Goal: Information Seeking & Learning: Compare options

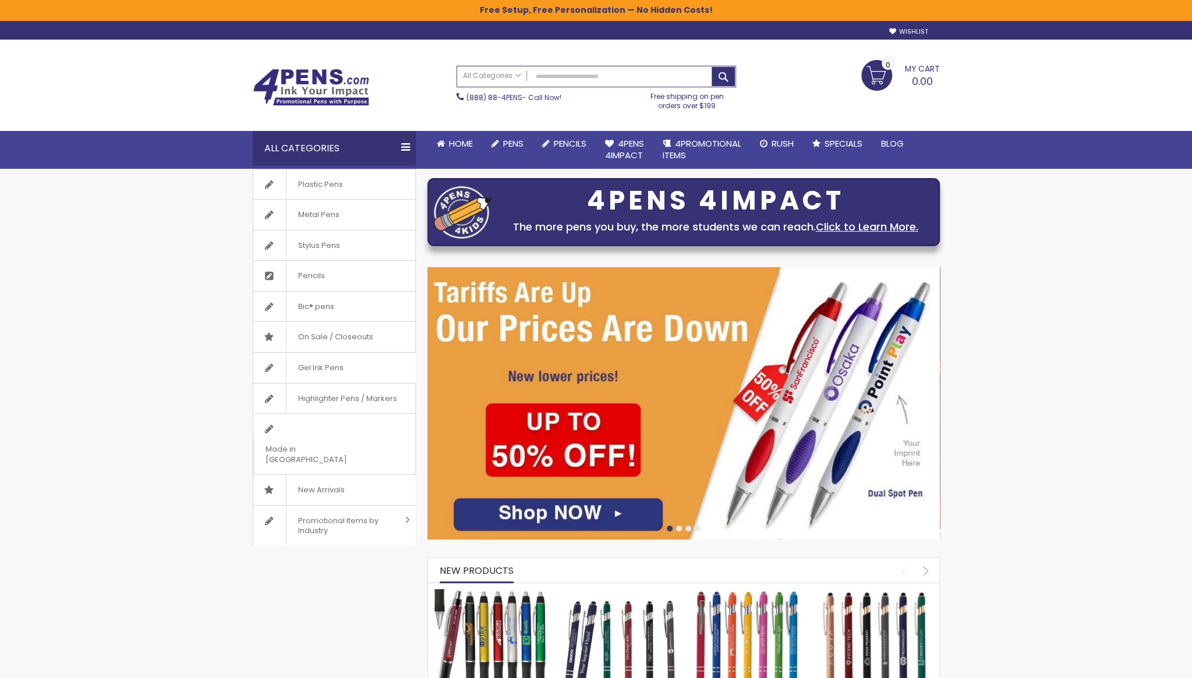
click at [768, 336] on img at bounding box center [683, 403] width 512 height 272
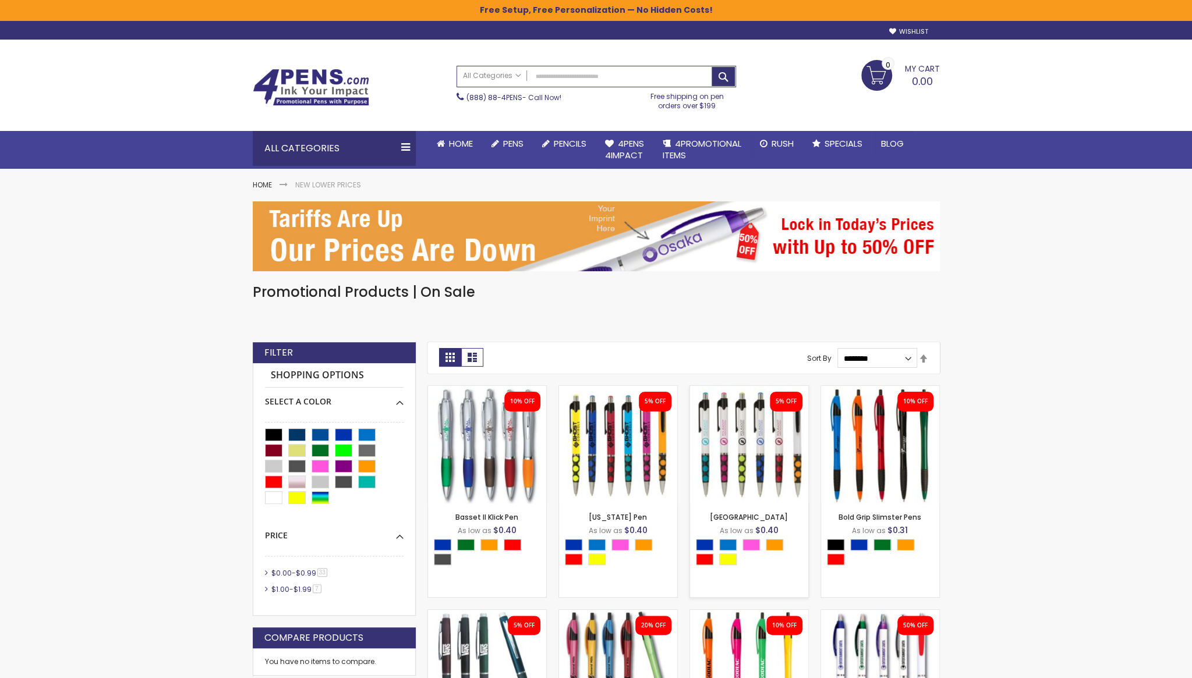
click at [760, 472] on img at bounding box center [749, 445] width 118 height 118
click at [758, 520] on link "New Orleans Pen" at bounding box center [749, 517] width 78 height 10
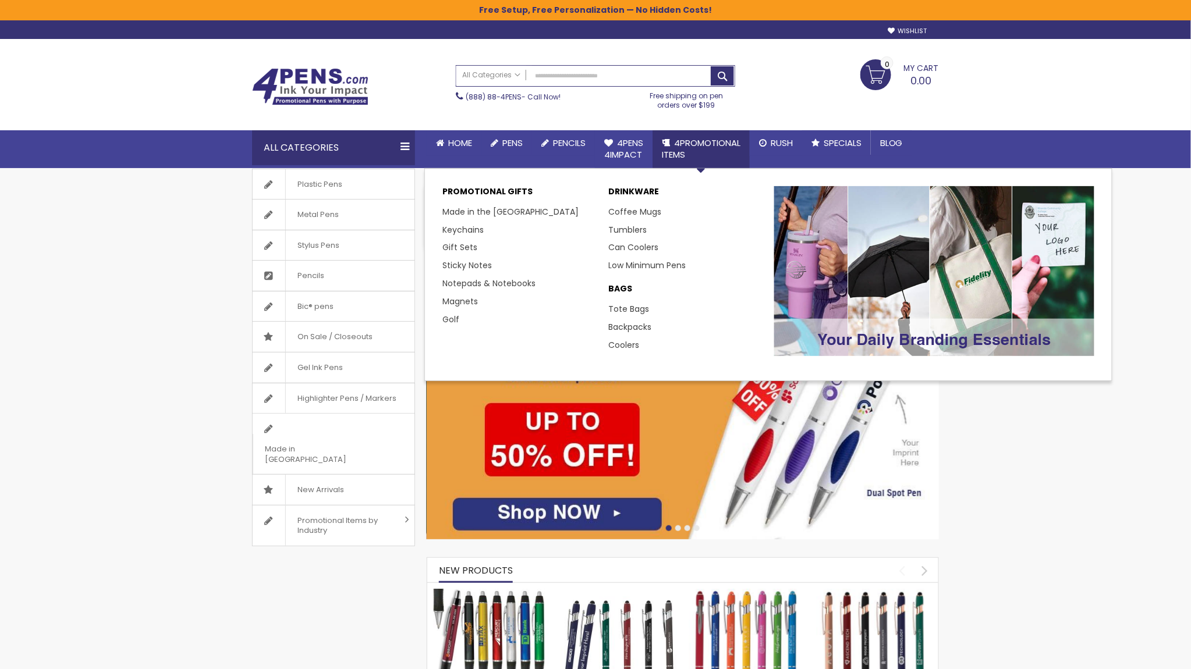
click at [713, 150] on link "4PROMOTIONAL ITEMS" at bounding box center [701, 149] width 97 height 38
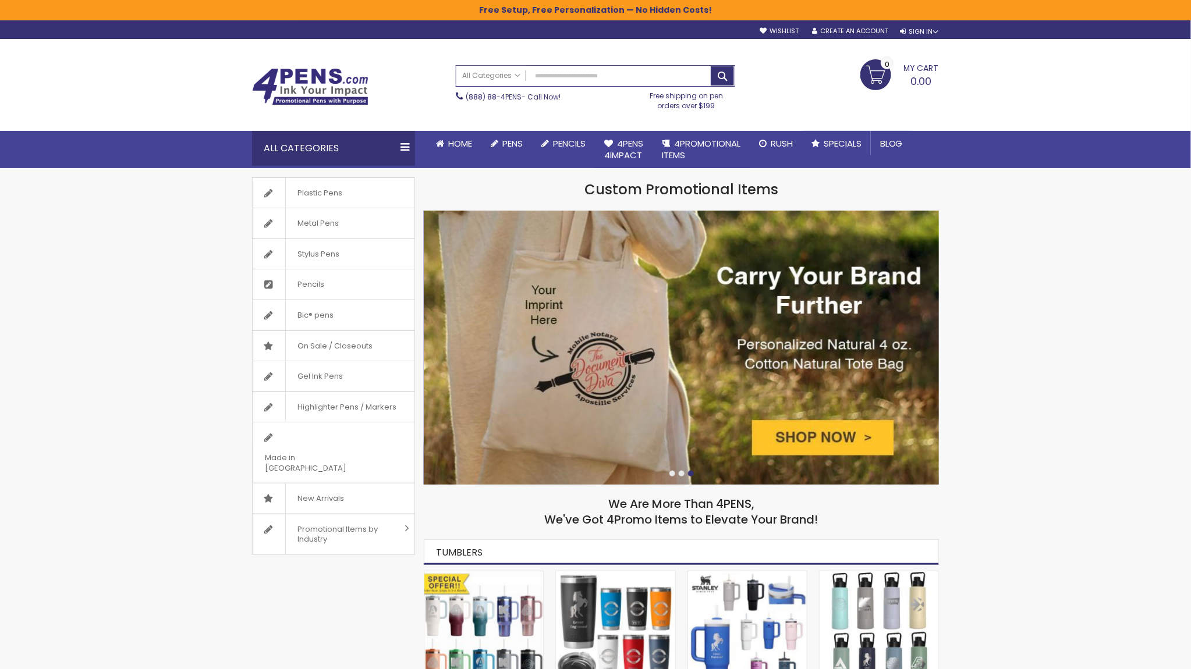
click at [673, 474] on div at bounding box center [672, 474] width 6 height 6
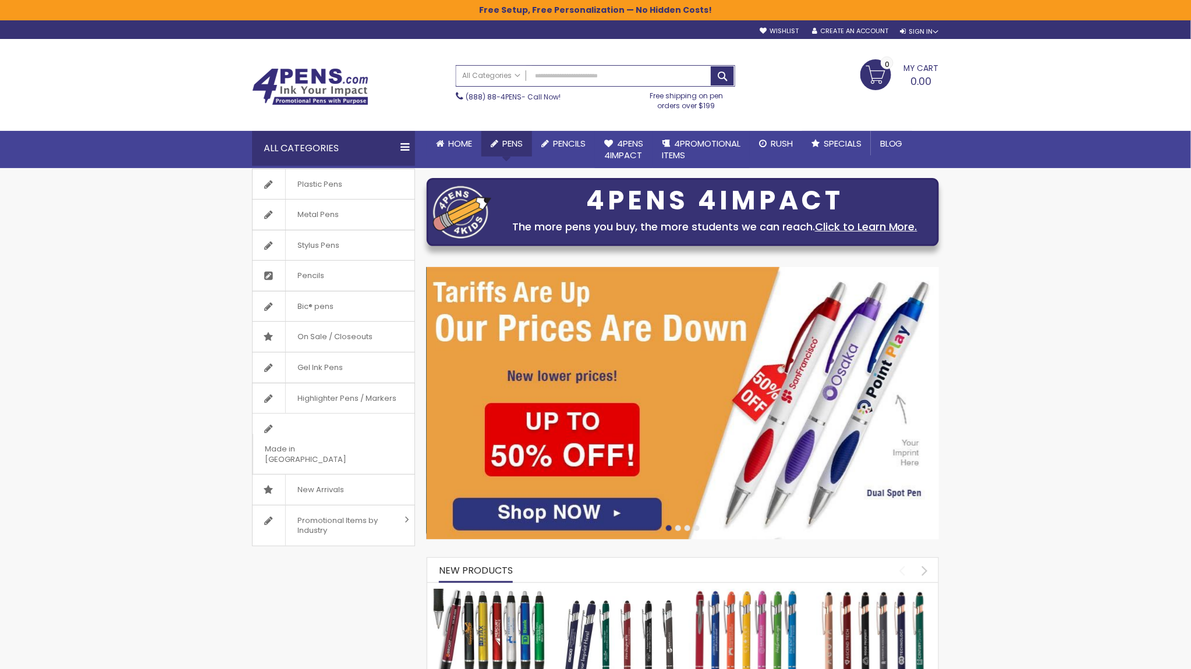
click at [509, 148] on li "Pens Go to Pens Popular Categories All Pens USA Made Pens Metal Pens Plastic Pe…" at bounding box center [506, 144] width 51 height 26
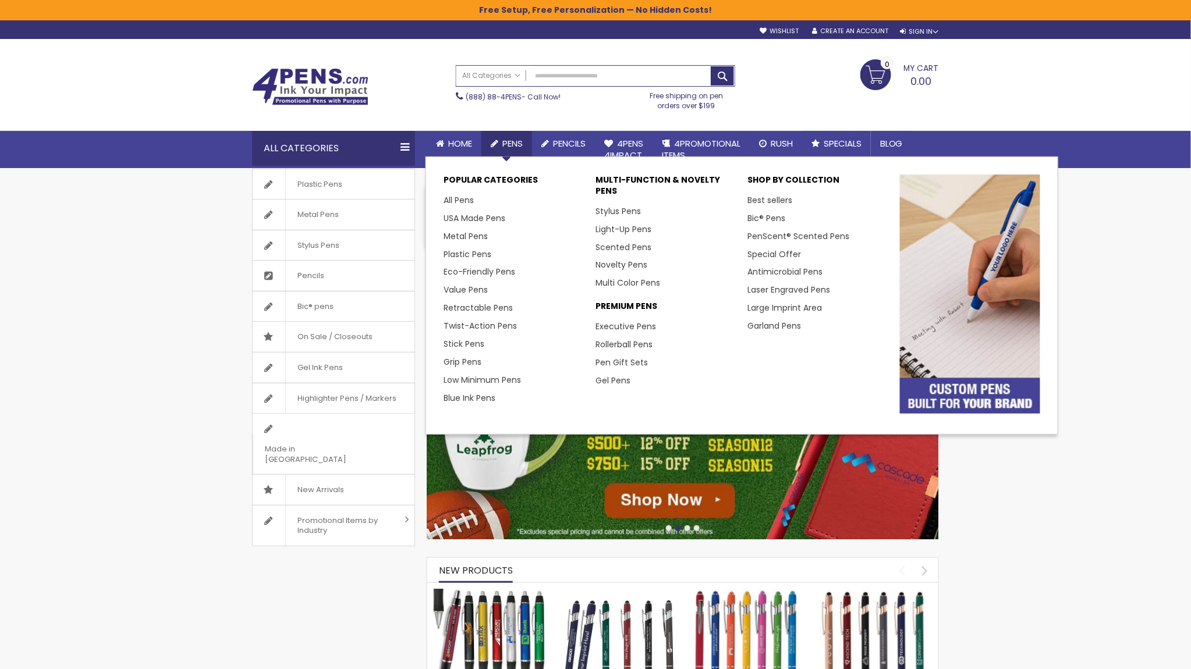
click at [515, 145] on span "Pens" at bounding box center [512, 143] width 20 height 12
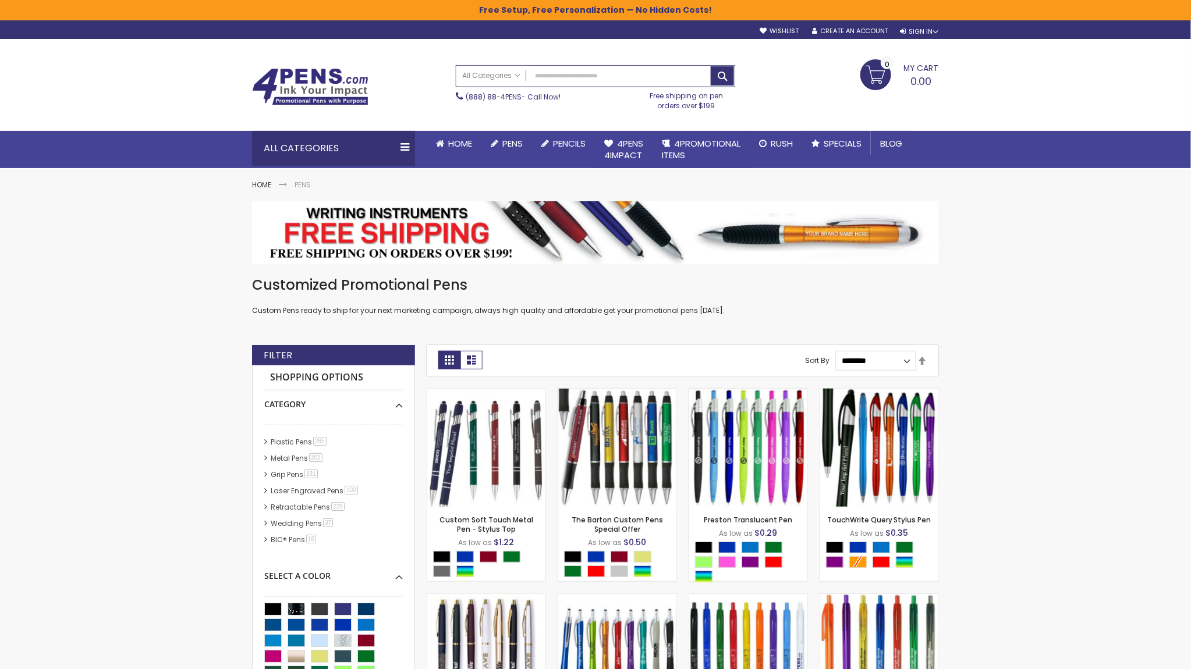
click at [586, 77] on input "Search" at bounding box center [595, 76] width 278 height 20
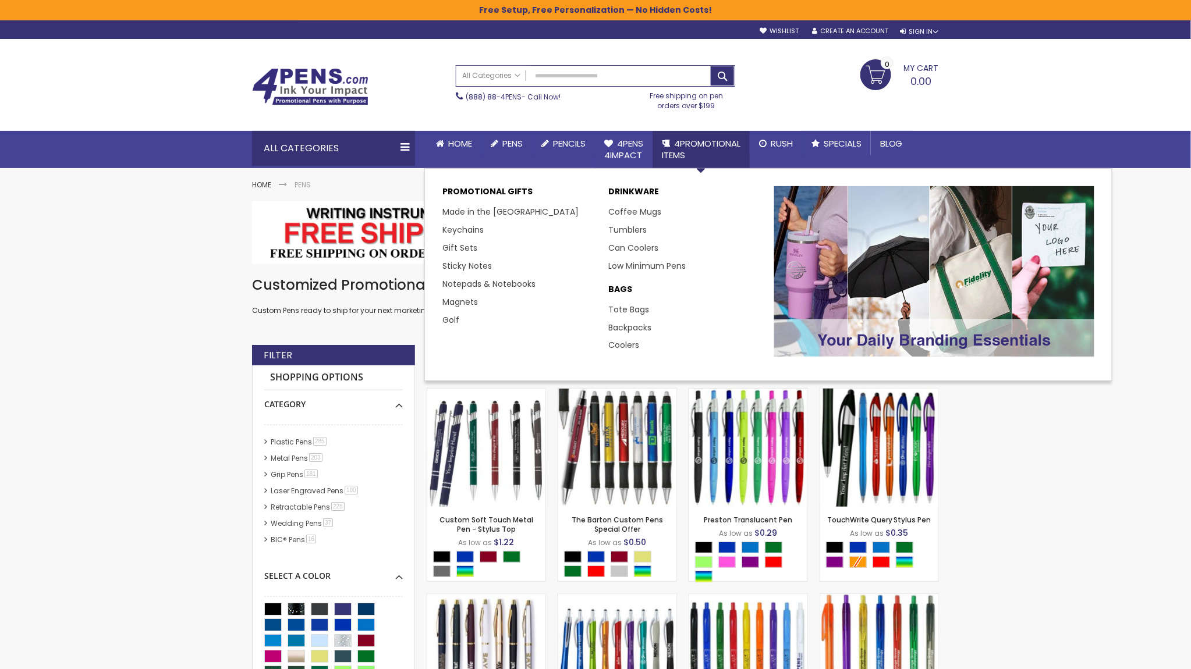
click at [701, 146] on span "4PROMOTIONAL ITEMS" at bounding box center [701, 149] width 79 height 24
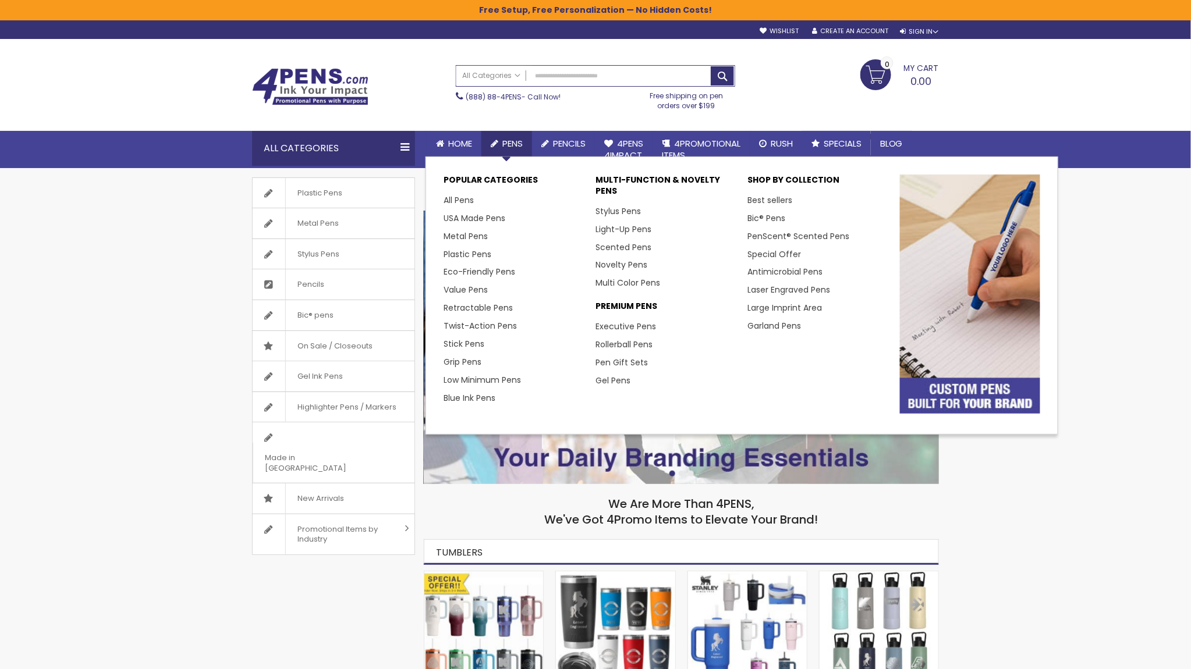
click at [515, 140] on span "Pens" at bounding box center [512, 143] width 20 height 12
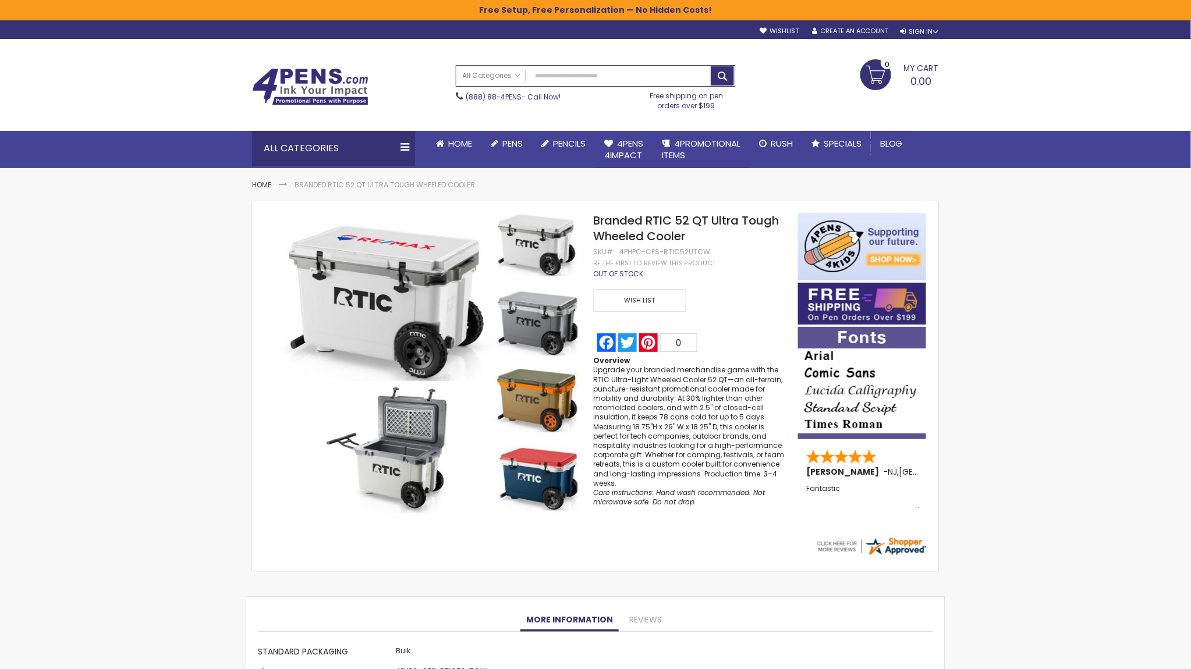
click at [304, 87] on img at bounding box center [310, 86] width 116 height 37
